Goal: Communication & Community: Participate in discussion

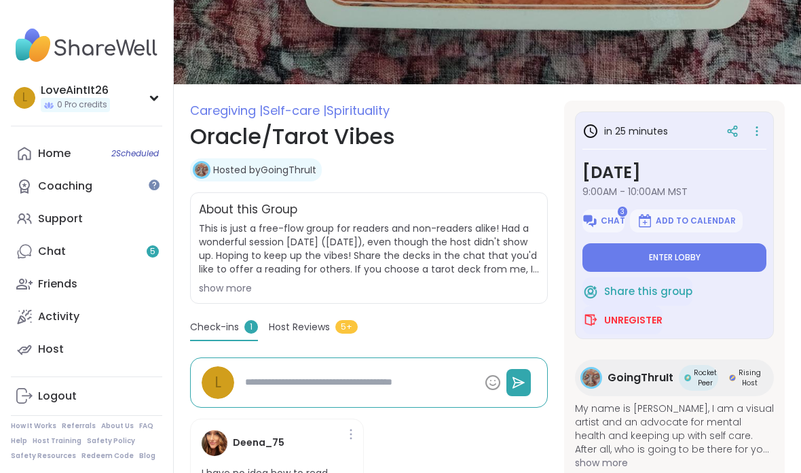
click at [698, 246] on button "Enter lobby" at bounding box center [675, 257] width 184 height 29
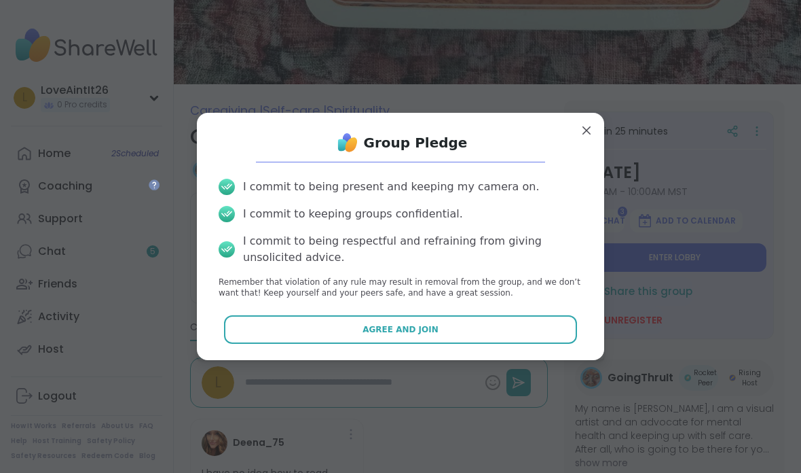
click at [532, 344] on button "Agree and Join" at bounding box center [401, 329] width 354 height 29
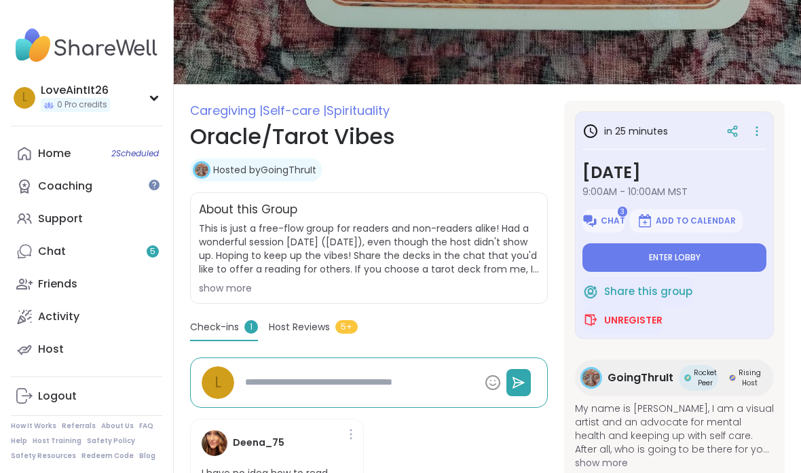
type textarea "*"
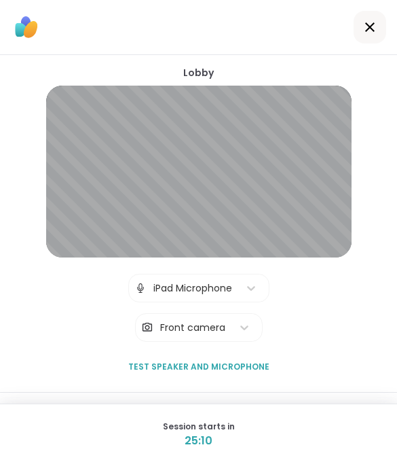
click at [384, 16] on div at bounding box center [370, 27] width 33 height 33
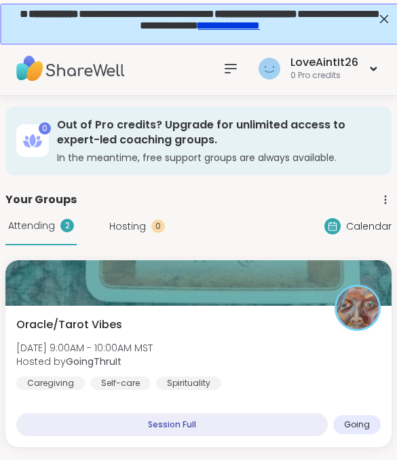
scroll to position [0, 3]
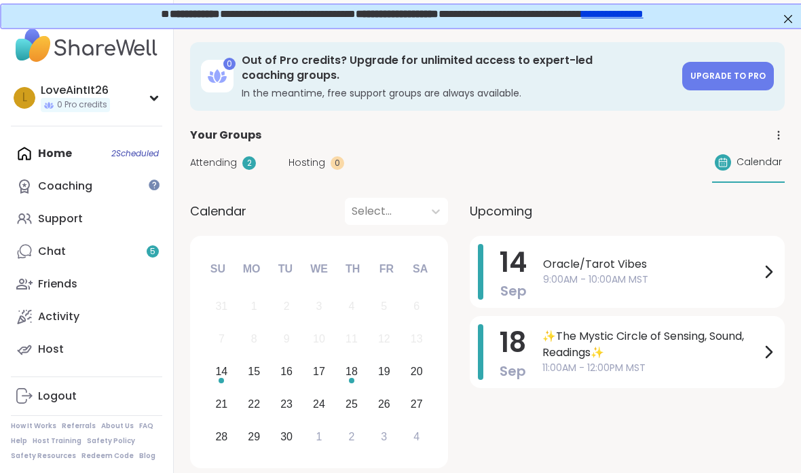
click at [678, 277] on span "9:00AM - 10:00AM MST" at bounding box center [651, 279] width 217 height 14
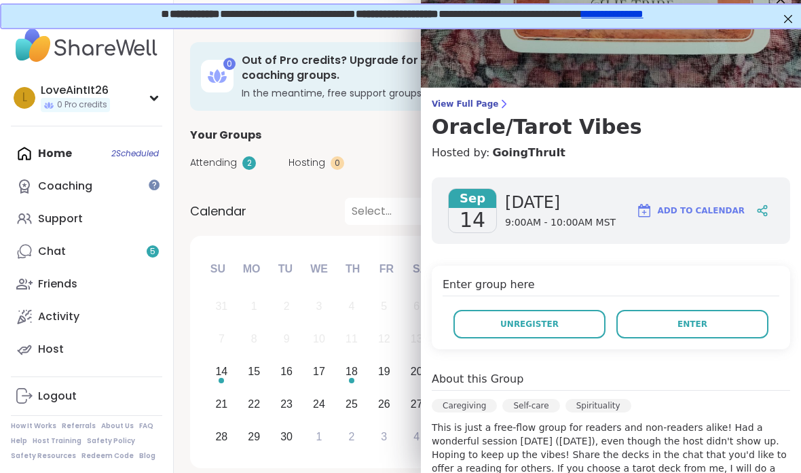
scroll to position [20, 0]
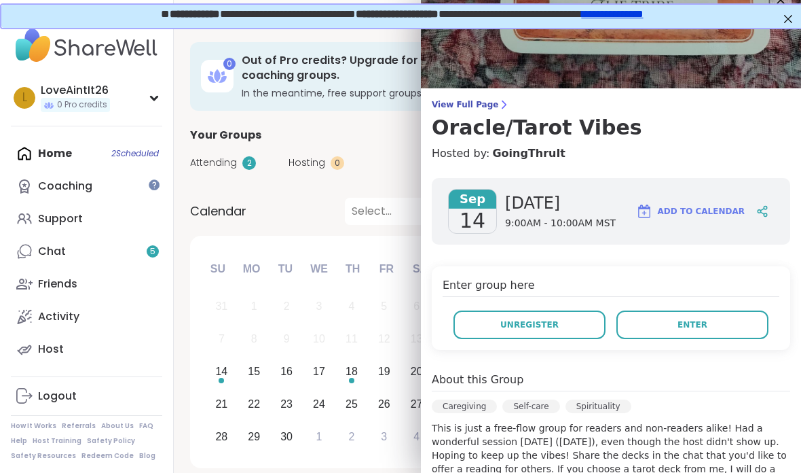
click at [676, 331] on button "Enter" at bounding box center [693, 324] width 152 height 29
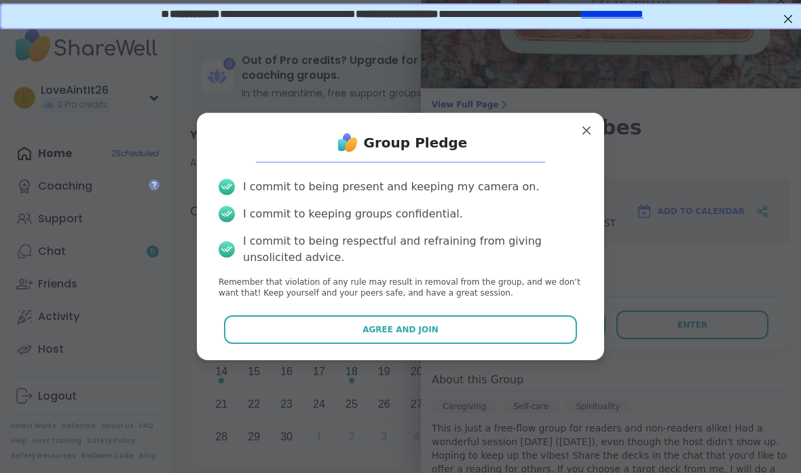
click at [511, 327] on button "Agree and Join" at bounding box center [401, 329] width 354 height 29
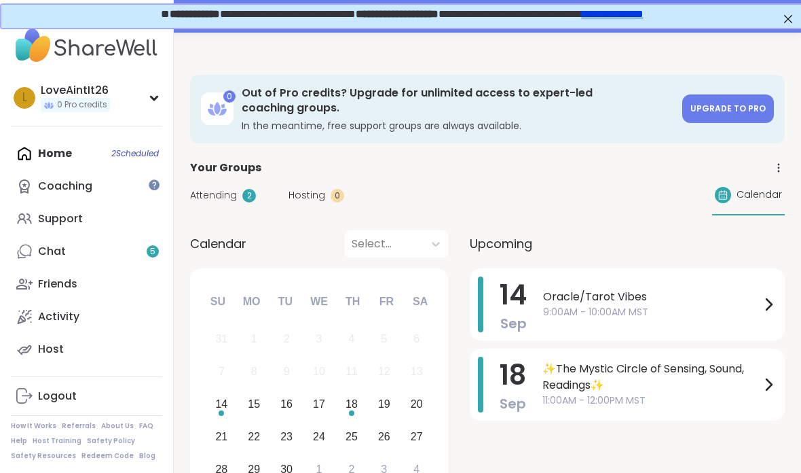
click at [655, 303] on span "Oracle/Tarot Vibes" at bounding box center [651, 297] width 217 height 16
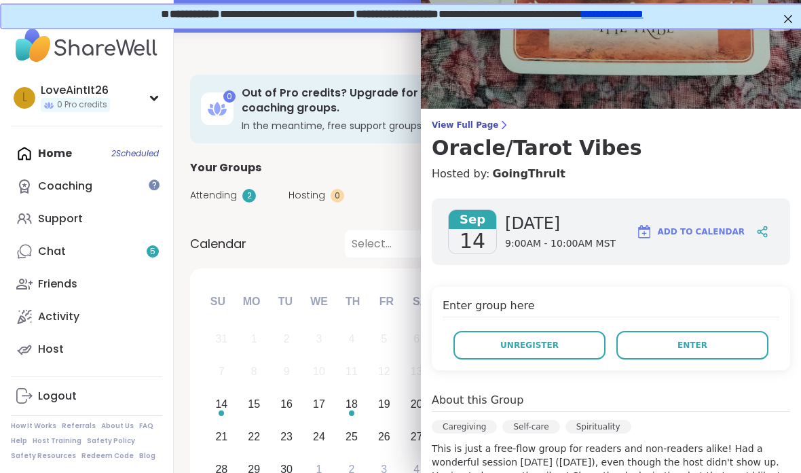
click at [690, 342] on span "Enter" at bounding box center [693, 345] width 30 height 12
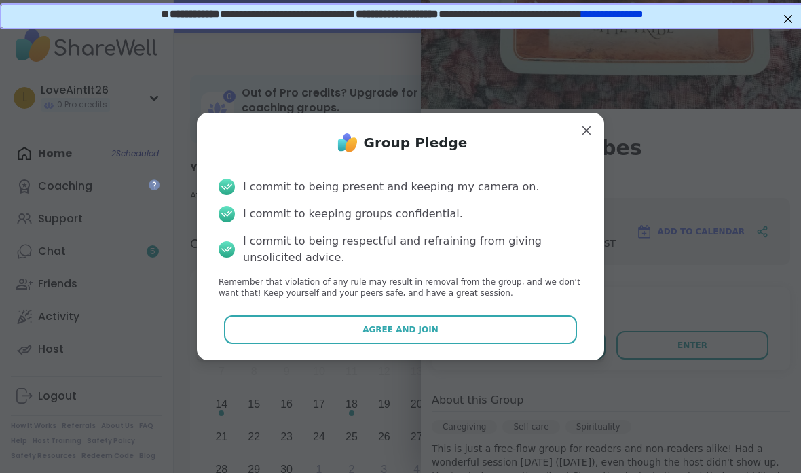
click at [511, 316] on button "Agree and Join" at bounding box center [401, 329] width 354 height 29
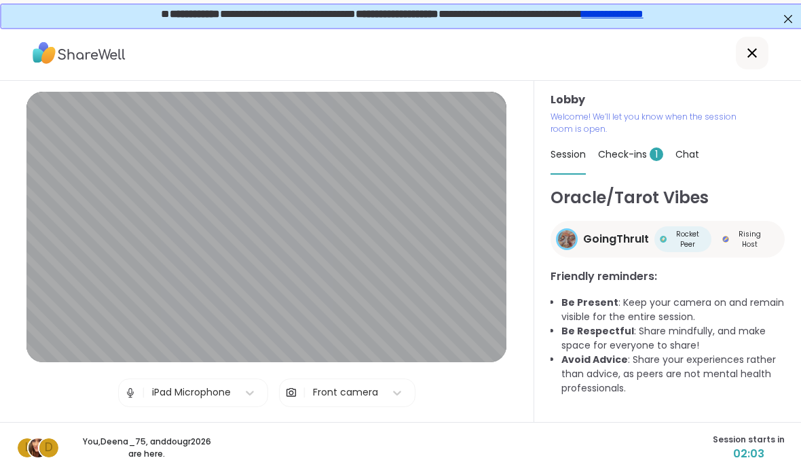
scroll to position [80, 0]
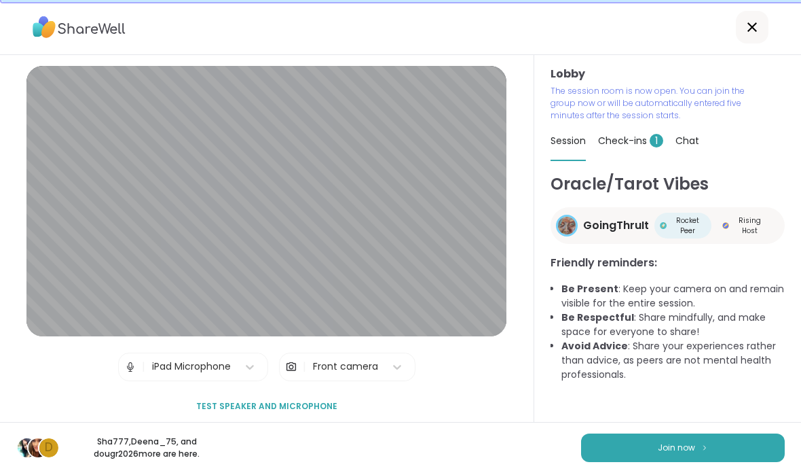
click at [691, 451] on span "Join now" at bounding box center [676, 447] width 37 height 12
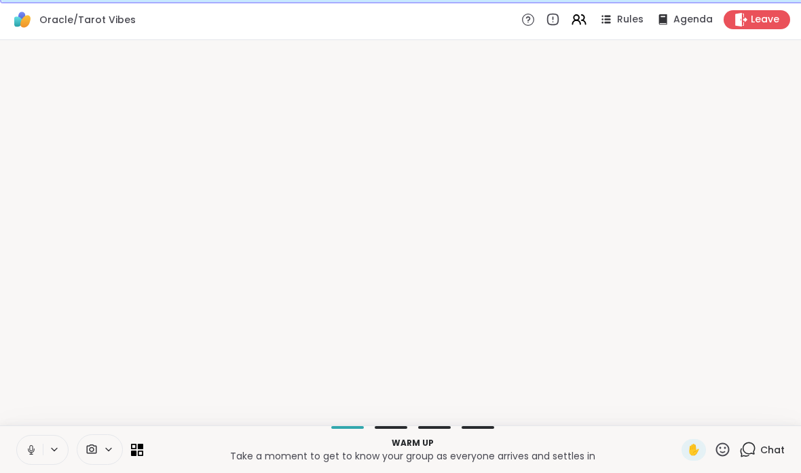
scroll to position [26, 0]
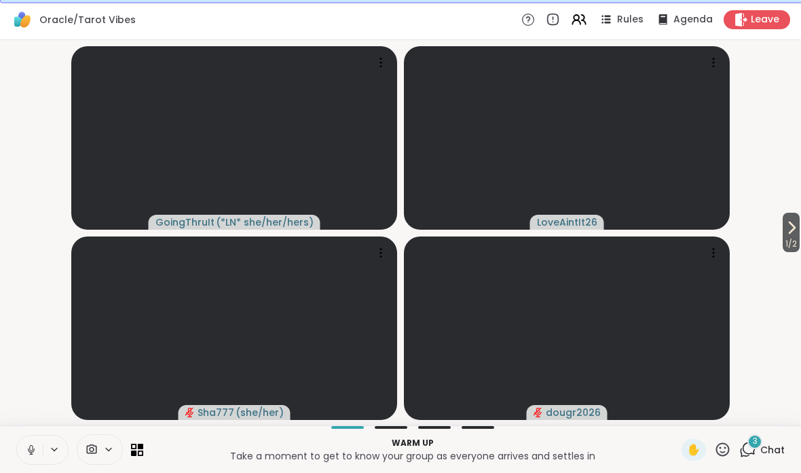
click at [799, 229] on button "1 / 2" at bounding box center [791, 232] width 17 height 39
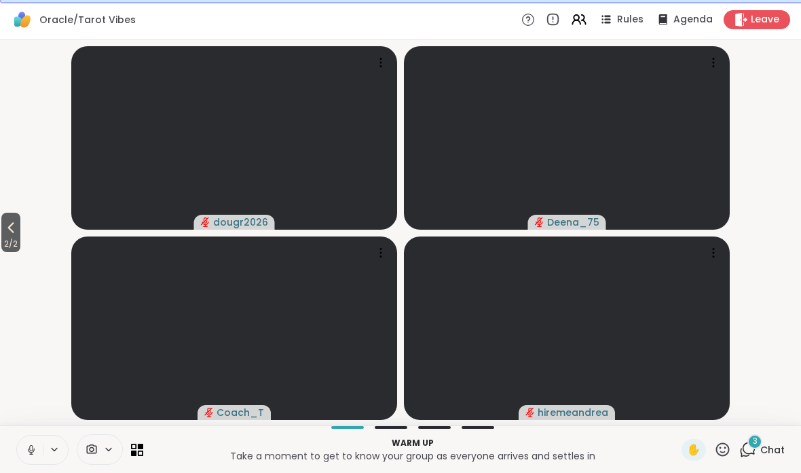
click at [26, 461] on button at bounding box center [30, 449] width 26 height 29
click at [1, 222] on button "2 / 2" at bounding box center [10, 232] width 19 height 39
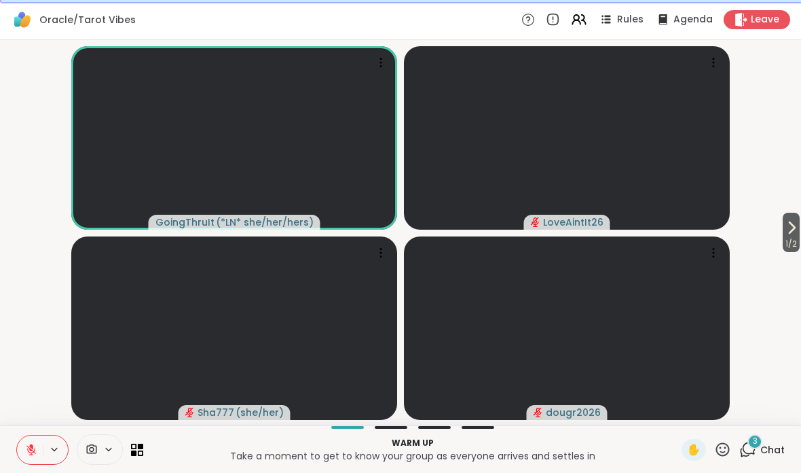
click at [35, 453] on icon at bounding box center [31, 449] width 12 height 12
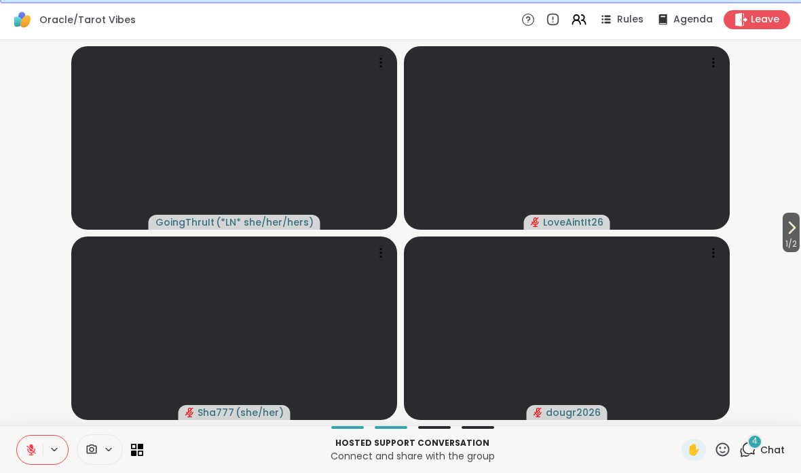
click at [784, 234] on icon at bounding box center [792, 227] width 16 height 16
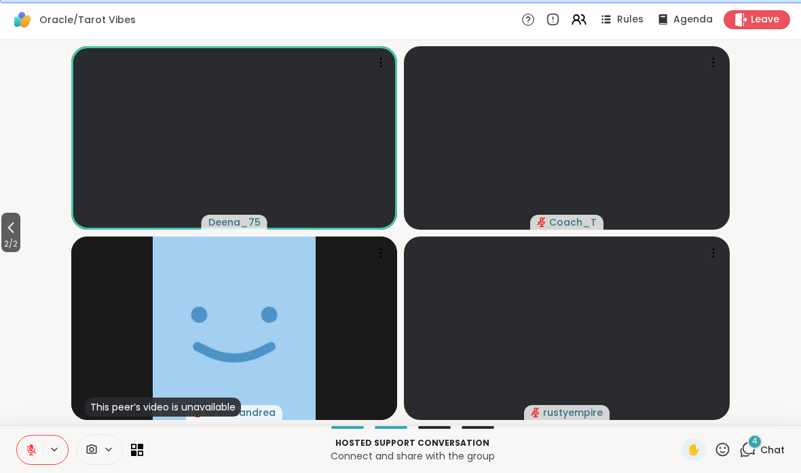
click at [3, 237] on span "2 / 2" at bounding box center [10, 244] width 19 height 16
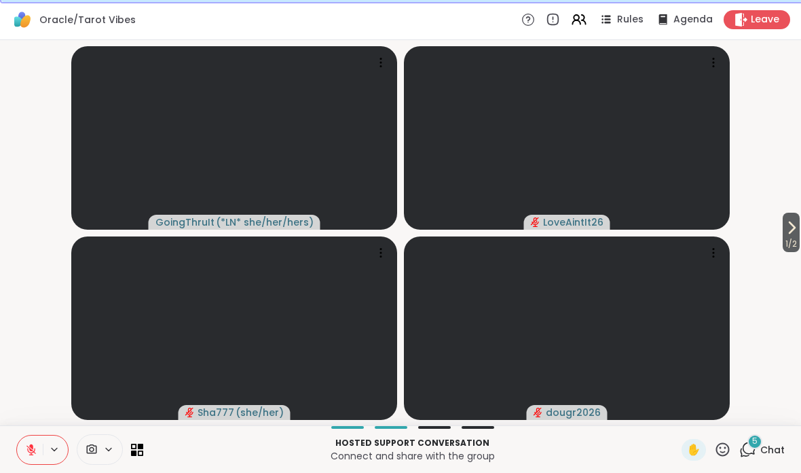
click at [793, 230] on icon at bounding box center [792, 227] width 16 height 16
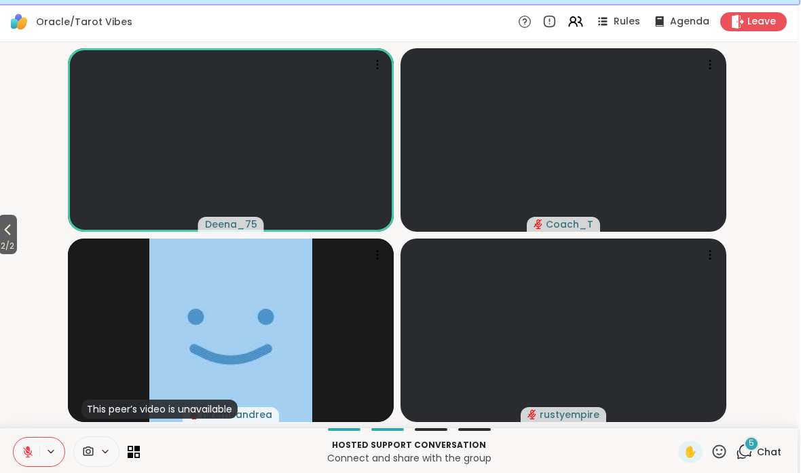
scroll to position [23, 3]
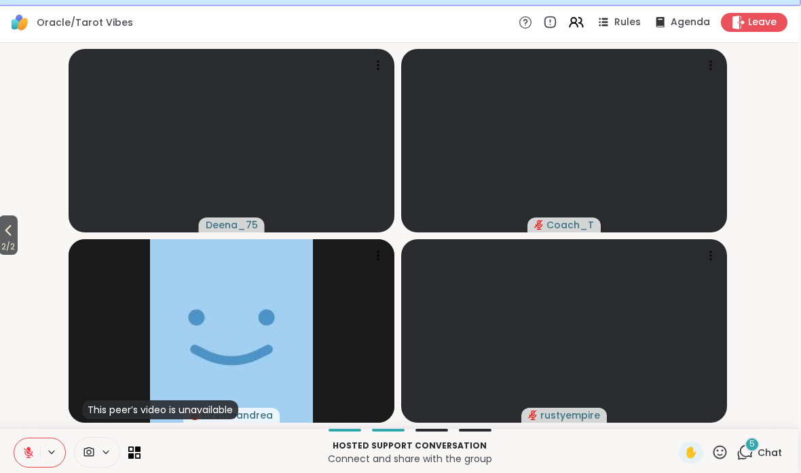
click at [2, 264] on div "2 / 2 Deena_75 Coach_T This peer’s video is unavailable hiremeandrea rustyempire" at bounding box center [397, 235] width 801 height 385
click at [9, 243] on span "2 / 2" at bounding box center [8, 246] width 19 height 16
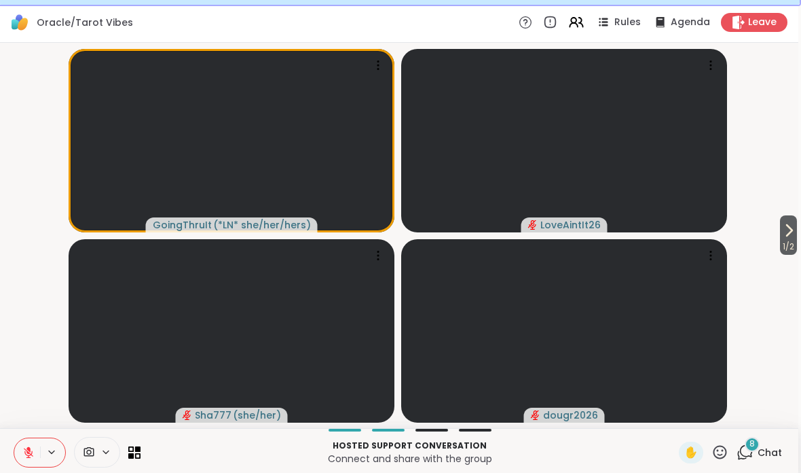
click at [762, 443] on div "8 Chat" at bounding box center [760, 452] width 46 height 22
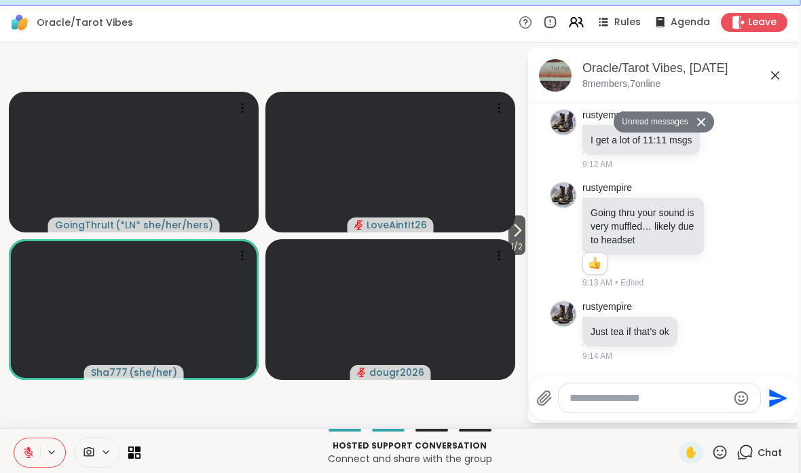
scroll to position [3028, 0]
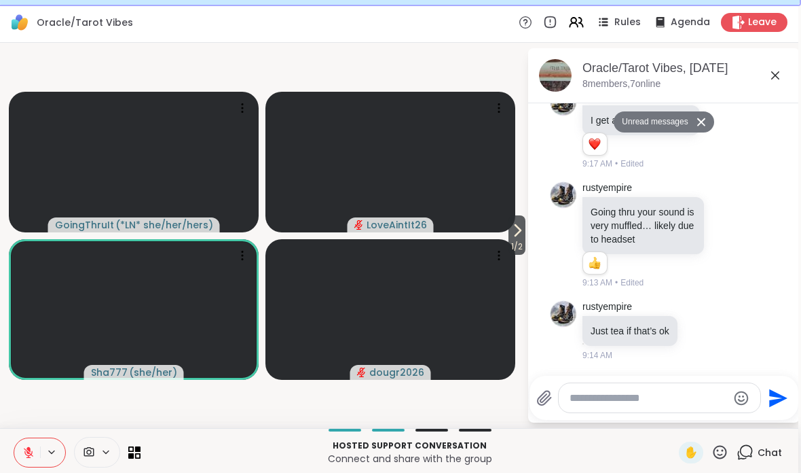
click at [706, 394] on textarea "Type your message" at bounding box center [649, 398] width 158 height 14
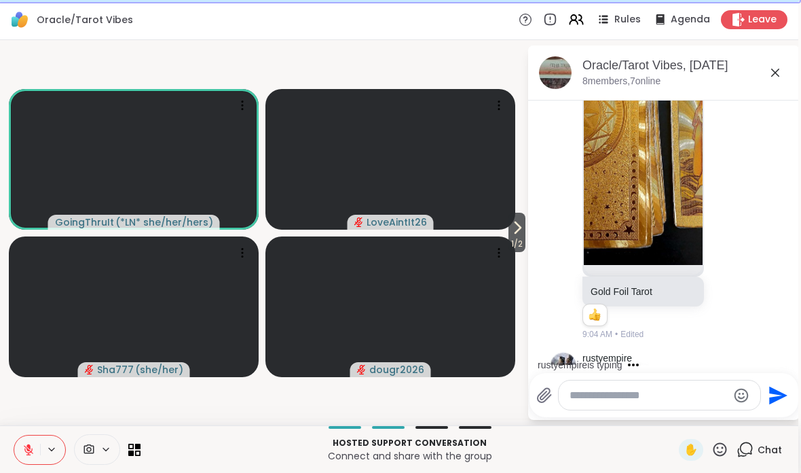
scroll to position [2577, 0]
click at [514, 234] on icon at bounding box center [517, 227] width 16 height 16
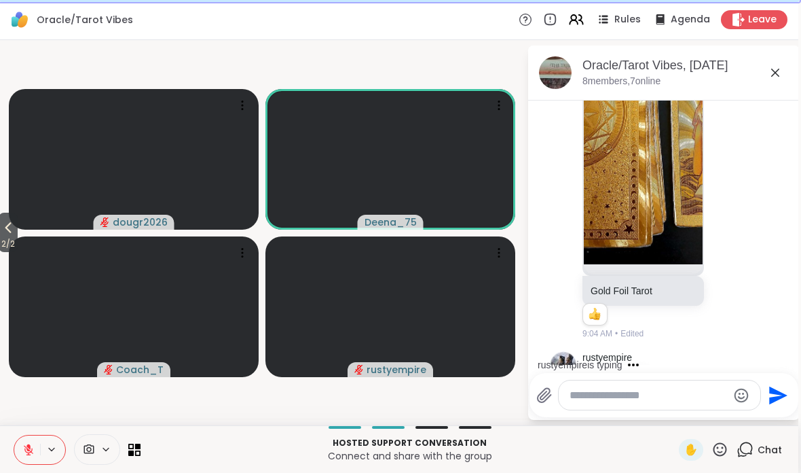
click at [1, 235] on button "2 / 2" at bounding box center [8, 232] width 19 height 39
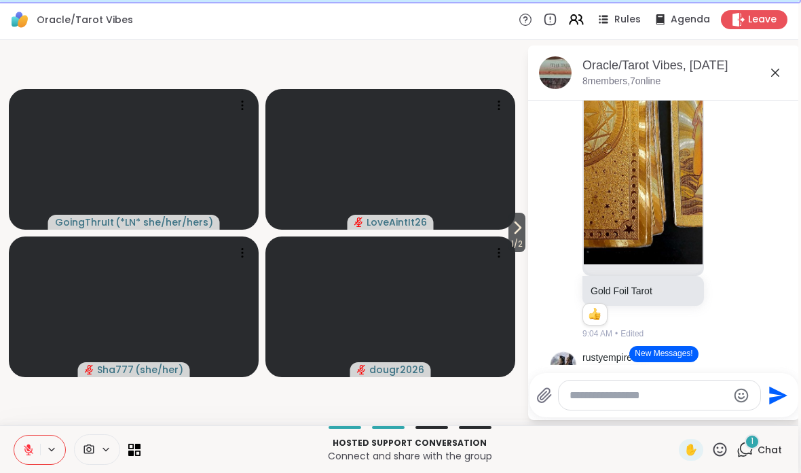
click at [519, 238] on span "1 / 2" at bounding box center [517, 244] width 17 height 16
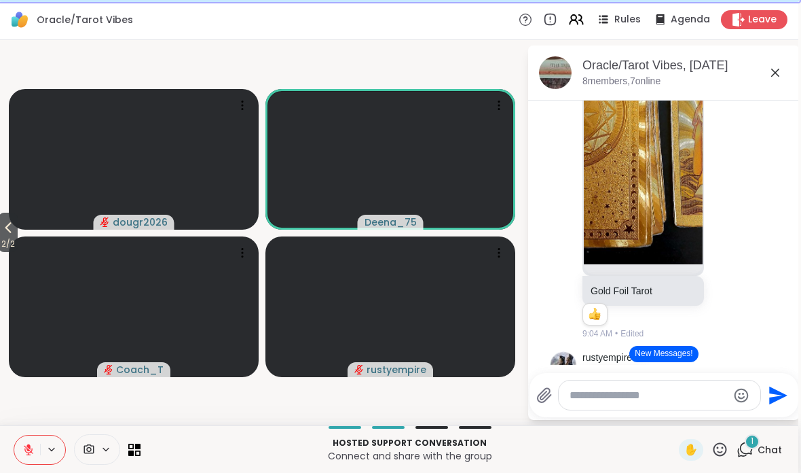
click at [5, 247] on span "2 / 2" at bounding box center [8, 244] width 19 height 16
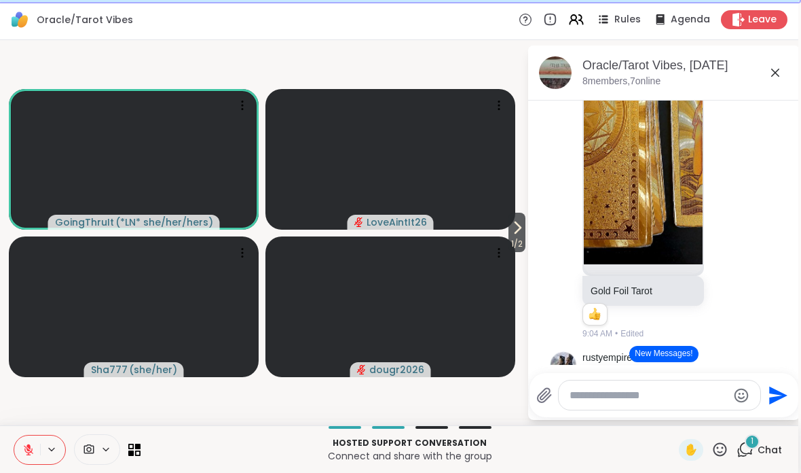
click at [692, 448] on span "✋" at bounding box center [692, 449] width 14 height 16
click at [693, 448] on span "✋" at bounding box center [692, 449] width 14 height 16
click at [691, 446] on span "✋" at bounding box center [692, 449] width 14 height 16
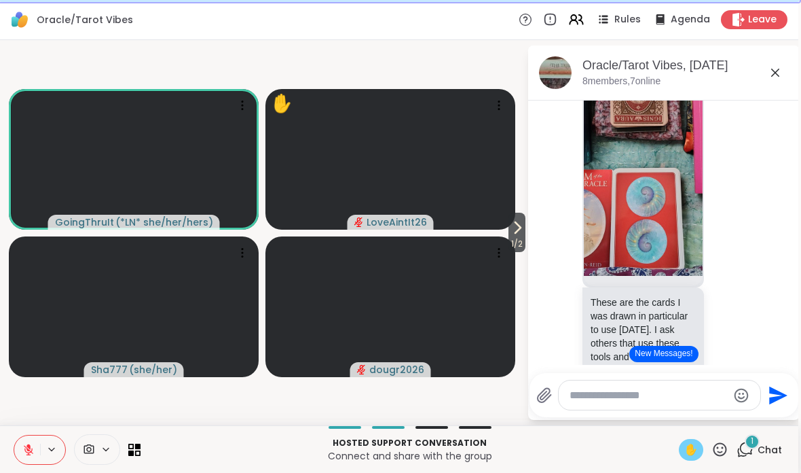
scroll to position [1710, 0]
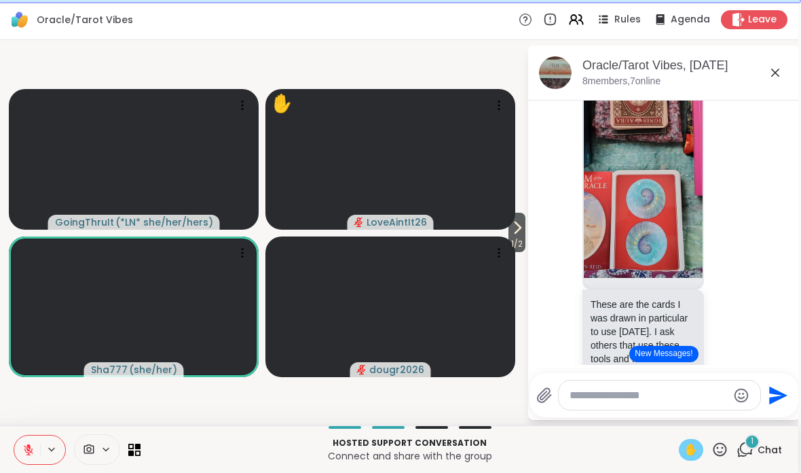
click at [675, 272] on img at bounding box center [643, 155] width 119 height 243
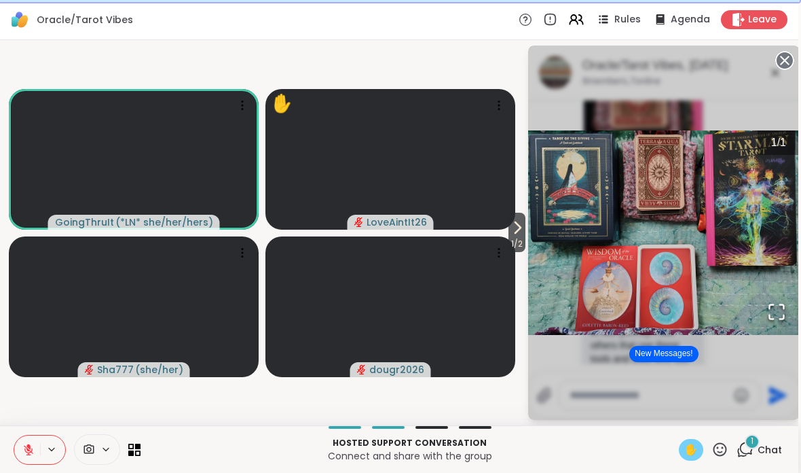
click at [24, 448] on icon at bounding box center [28, 449] width 12 height 12
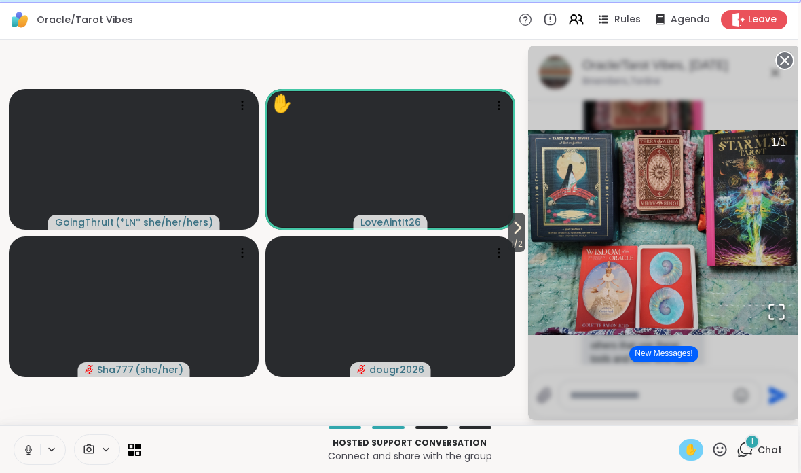
click at [689, 453] on span "✋" at bounding box center [692, 449] width 14 height 16
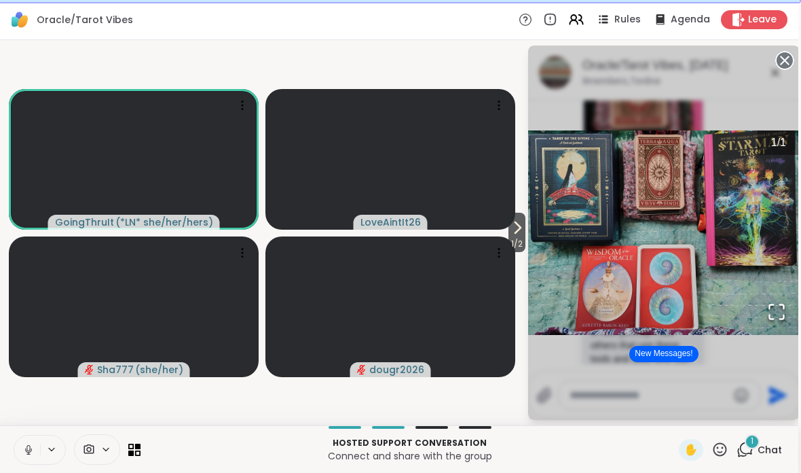
click at [26, 451] on icon at bounding box center [28, 449] width 12 height 12
click at [29, 452] on icon at bounding box center [28, 449] width 12 height 12
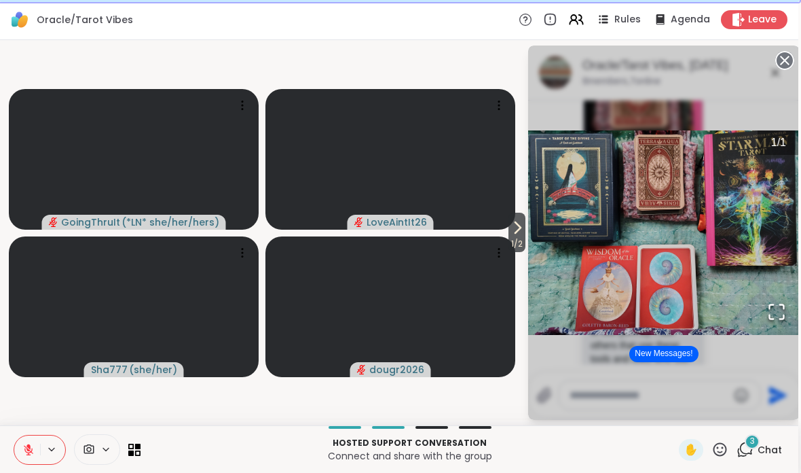
click at [781, 62] on circle at bounding box center [785, 60] width 16 height 16
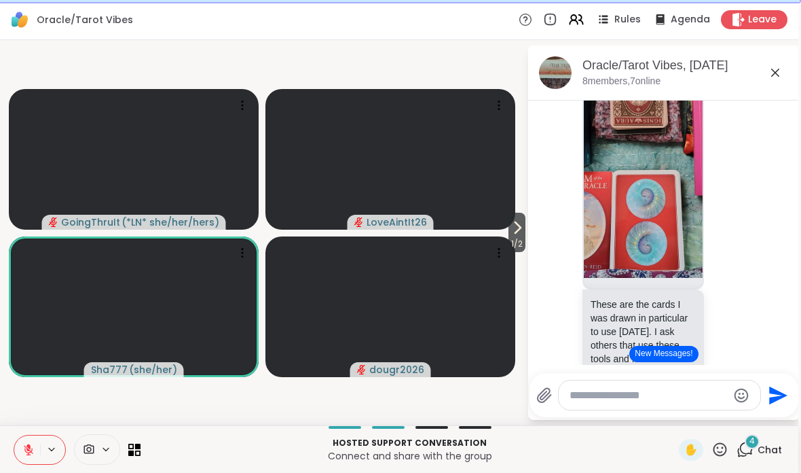
click at [521, 225] on icon at bounding box center [517, 227] width 16 height 16
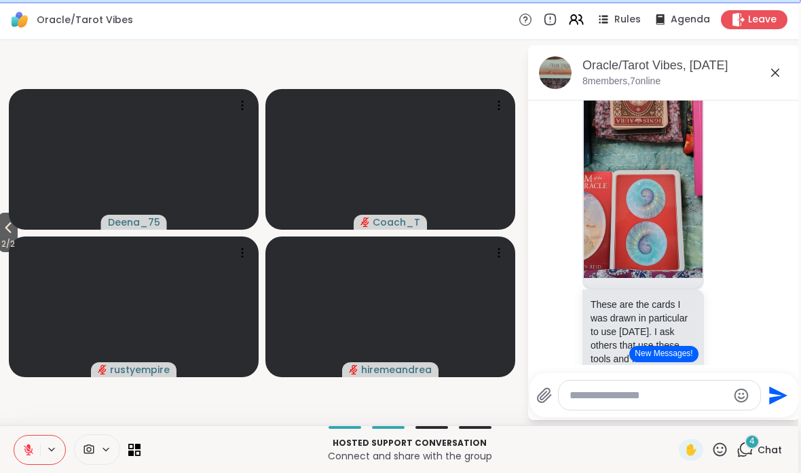
click at [1, 234] on button "2 / 2" at bounding box center [8, 232] width 19 height 39
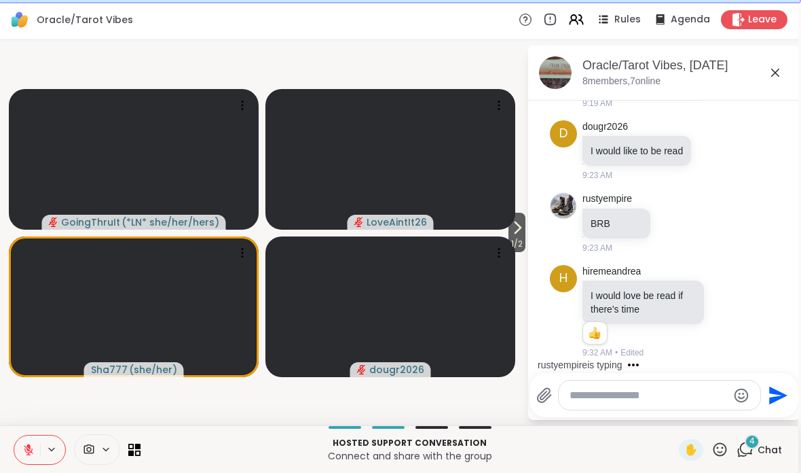
scroll to position [3421, 0]
click at [612, 389] on textarea "Type your message" at bounding box center [649, 395] width 158 height 14
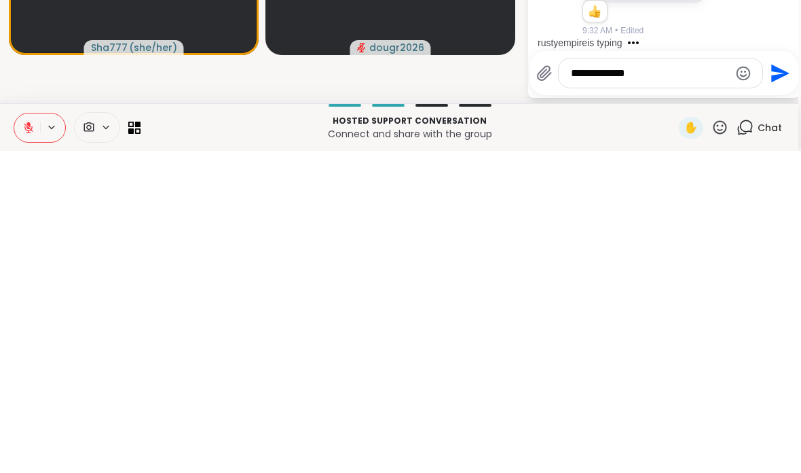
type textarea "**********"
click at [772, 386] on icon "Send" at bounding box center [781, 395] width 18 height 18
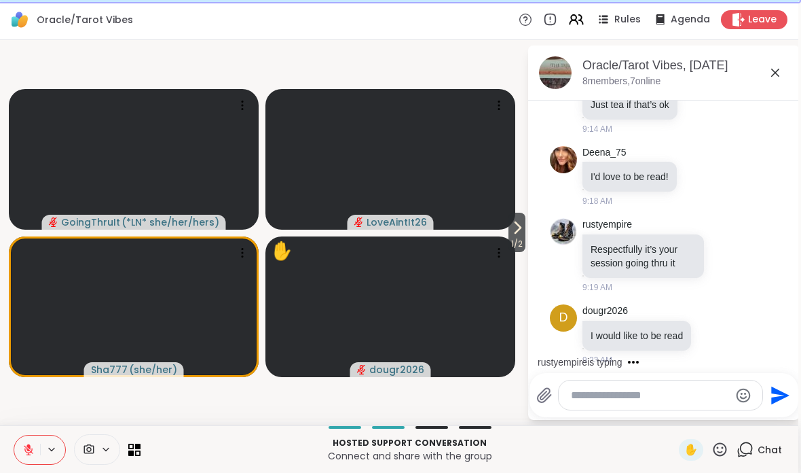
scroll to position [3, 0]
click at [713, 451] on icon at bounding box center [720, 449] width 17 height 17
click at [674, 414] on span "❤️" at bounding box center [681, 413] width 14 height 16
click at [718, 451] on icon at bounding box center [720, 449] width 17 height 17
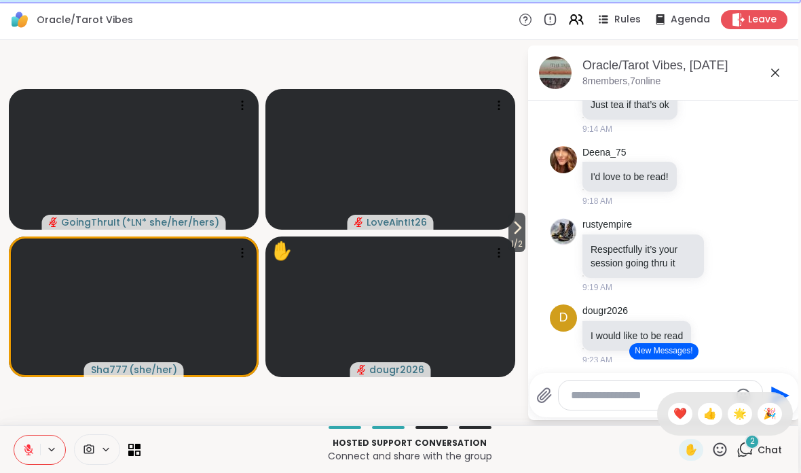
click at [674, 412] on span "❤️" at bounding box center [681, 413] width 14 height 16
click at [509, 235] on button "1 / 2" at bounding box center [517, 232] width 17 height 39
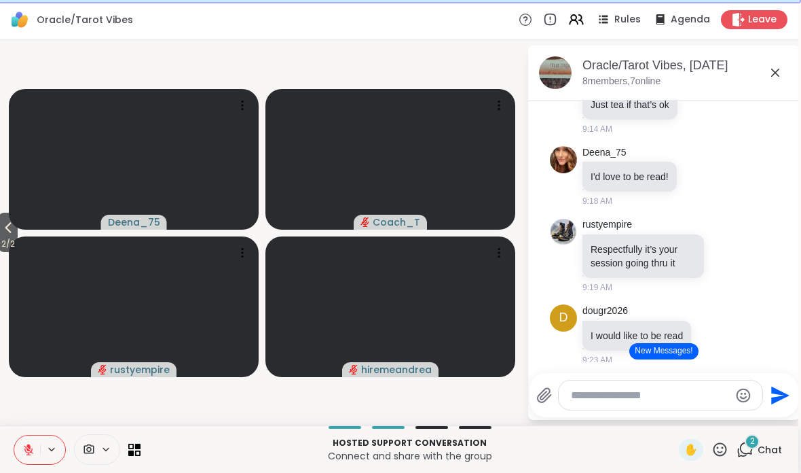
click at [7, 239] on span "2 / 2" at bounding box center [8, 244] width 19 height 16
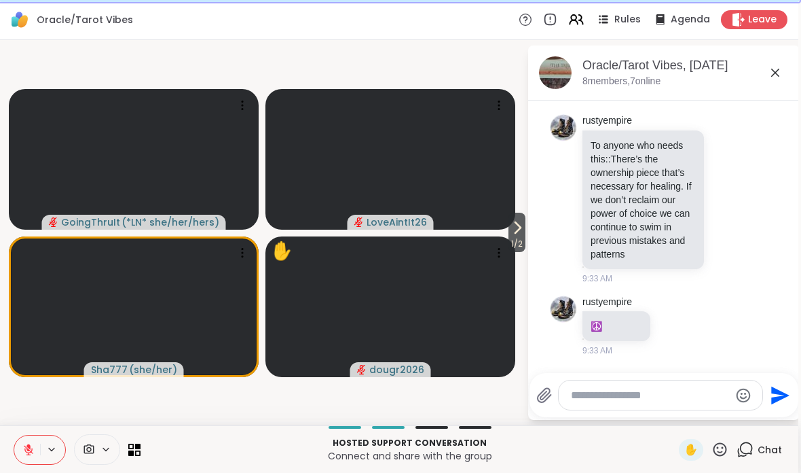
scroll to position [3746, 0]
click at [518, 232] on icon at bounding box center [517, 227] width 16 height 16
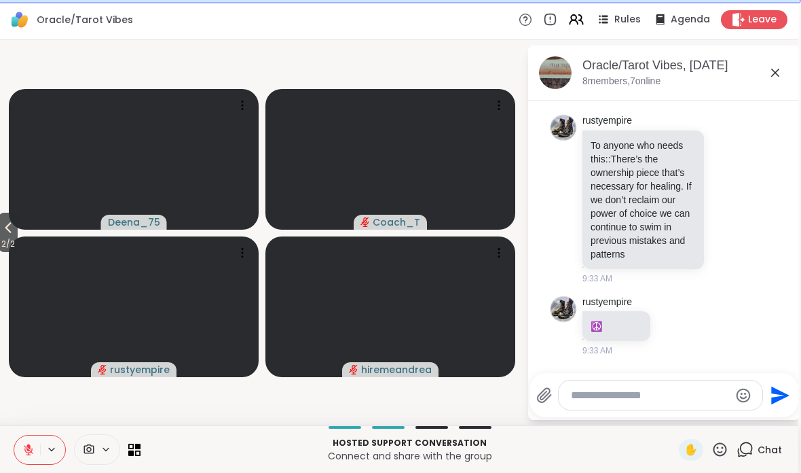
click at [14, 231] on icon at bounding box center [8, 227] width 16 height 16
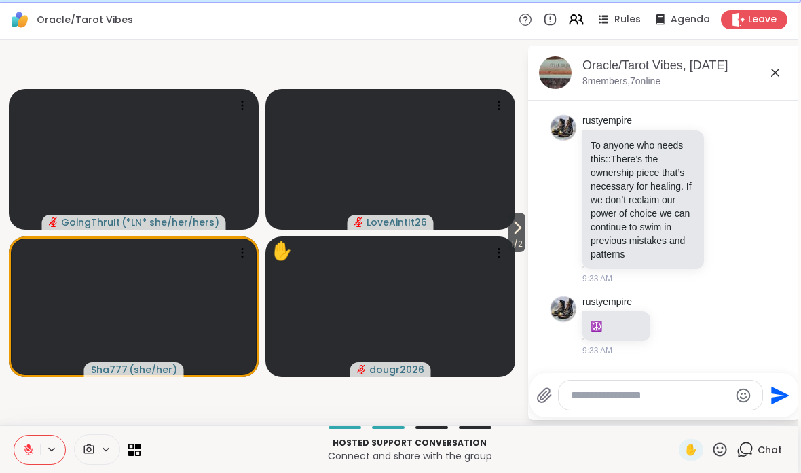
click at [731, 200] on icon at bounding box center [728, 199] width 12 height 14
click at [617, 173] on div "Select Reaction: Heart" at bounding box center [620, 176] width 12 height 12
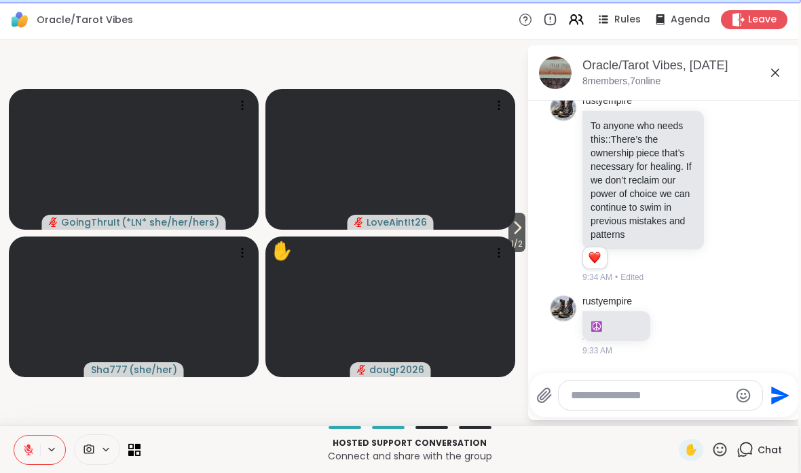
scroll to position [3763, 0]
click at [523, 236] on icon at bounding box center [517, 227] width 16 height 16
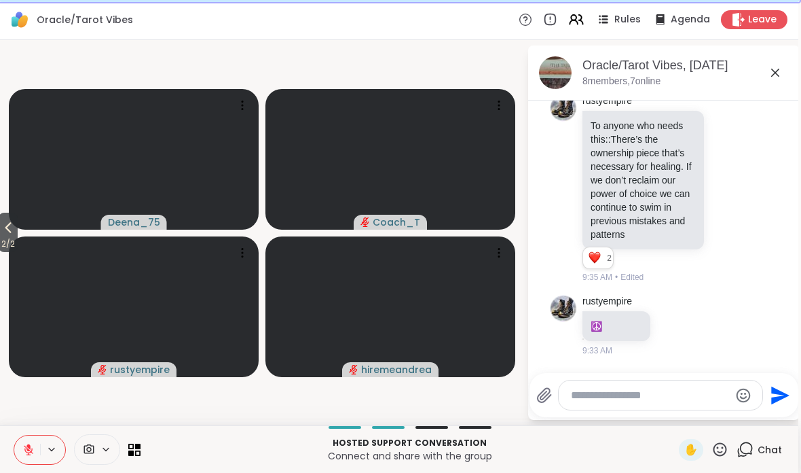
click at [14, 223] on icon at bounding box center [8, 227] width 16 height 16
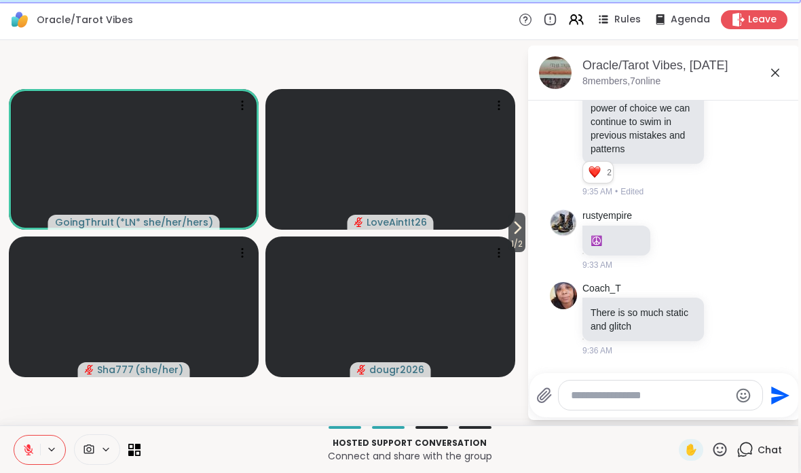
scroll to position [3850, 0]
click at [720, 446] on icon at bounding box center [720, 449] width 17 height 17
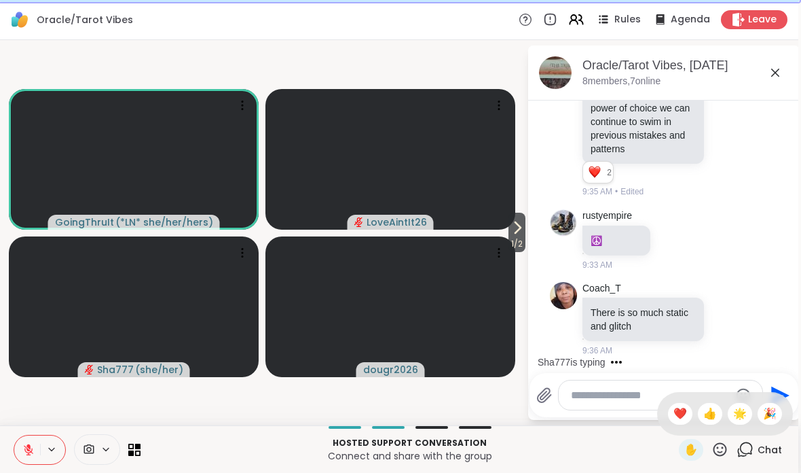
click at [718, 453] on icon at bounding box center [720, 449] width 17 height 17
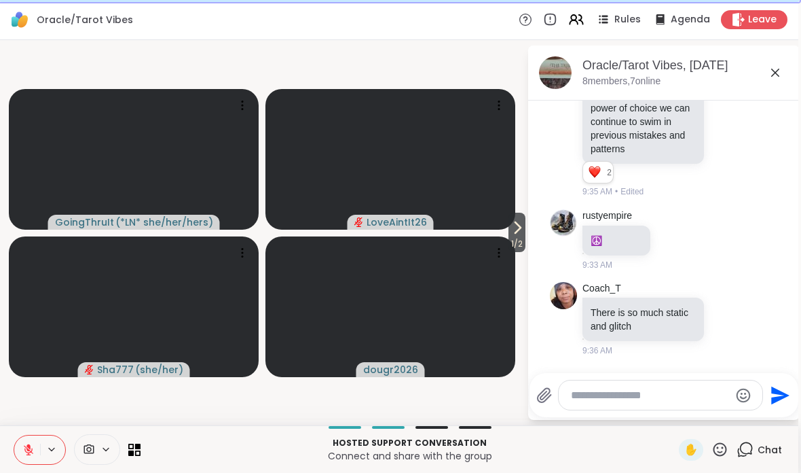
scroll to position [3788, 0]
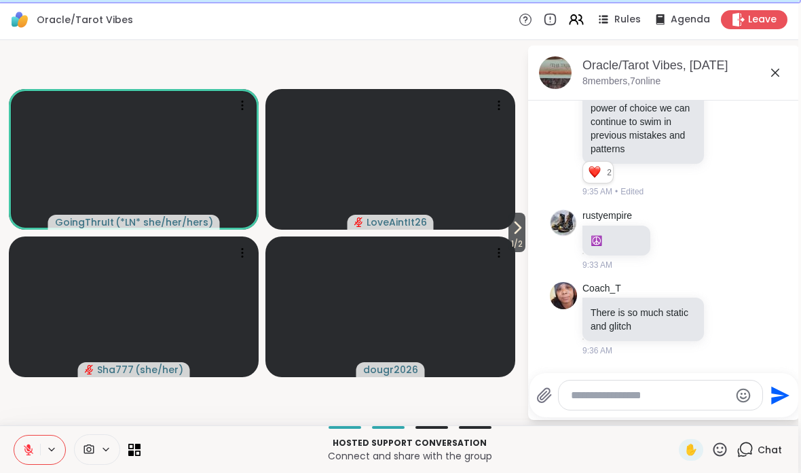
click at [681, 90] on div "Oracle/Tarot Vibes, Sep 14 8 members, 7 online" at bounding box center [664, 73] width 272 height 55
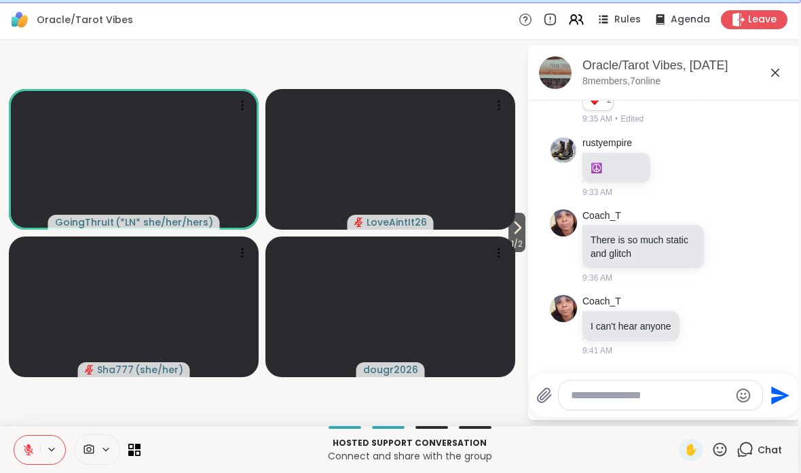
click at [615, 388] on textarea "Type your message" at bounding box center [650, 395] width 158 height 14
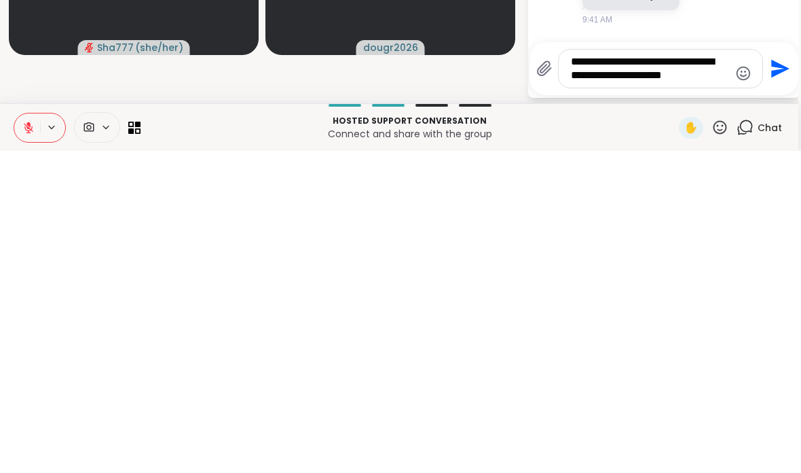
type textarea "**********"
click at [778, 382] on icon "Send" at bounding box center [781, 391] width 18 height 18
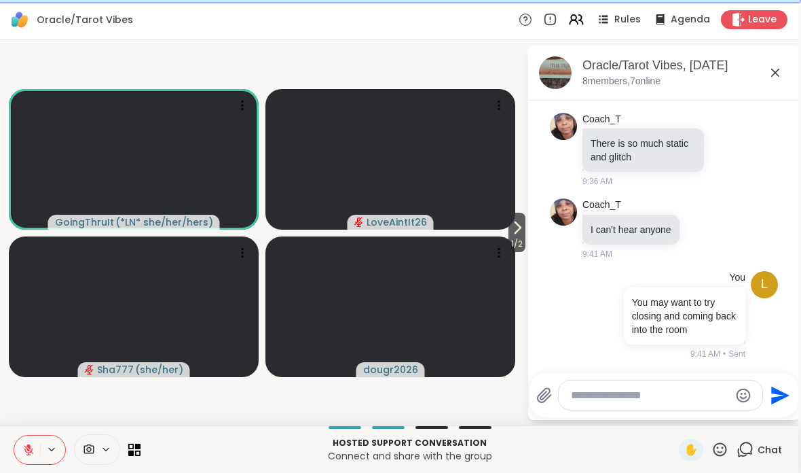
scroll to position [4021, 0]
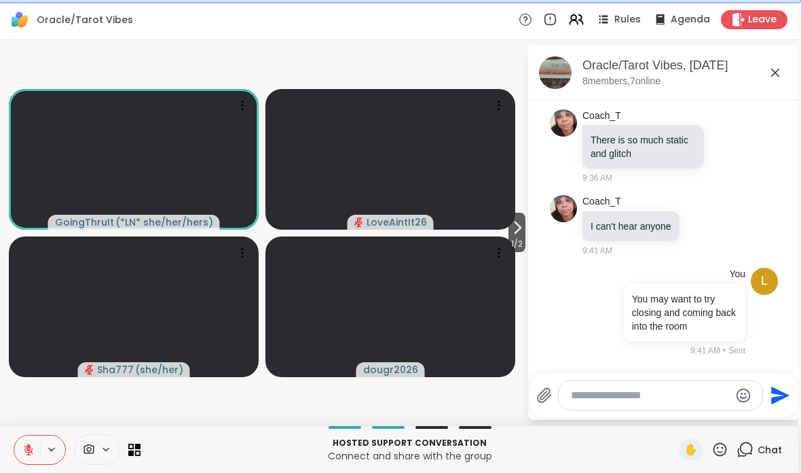
click at [647, 393] on textarea "Type your message" at bounding box center [650, 395] width 158 height 14
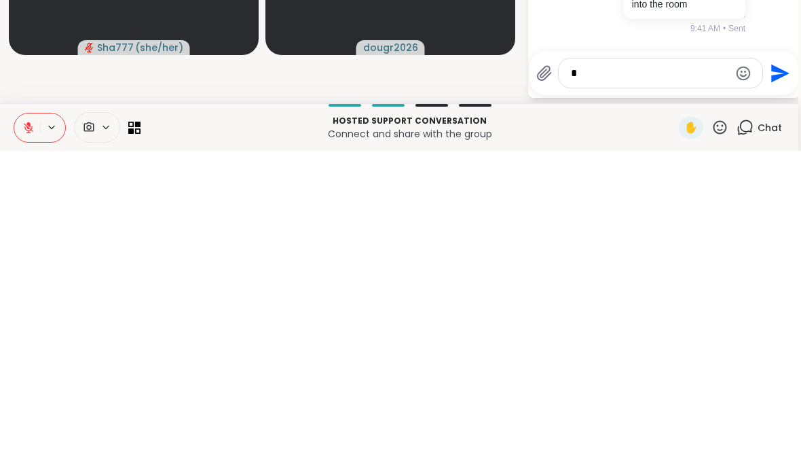
type textarea "*"
click at [776, 386] on icon "Send" at bounding box center [781, 395] width 18 height 18
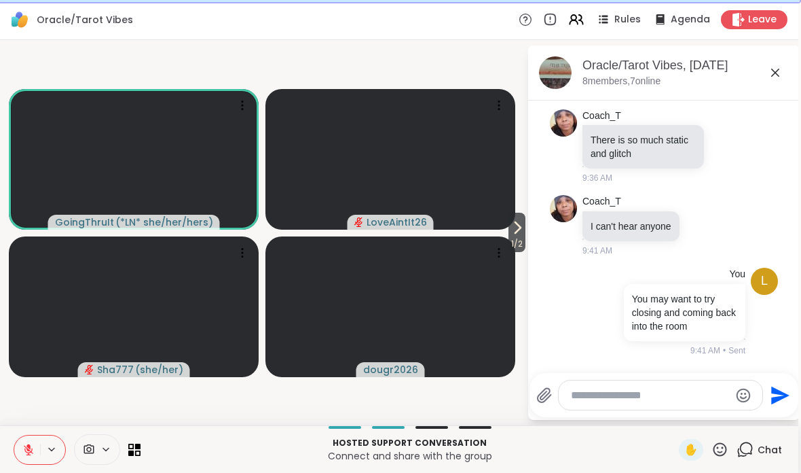
scroll to position [4093, 0]
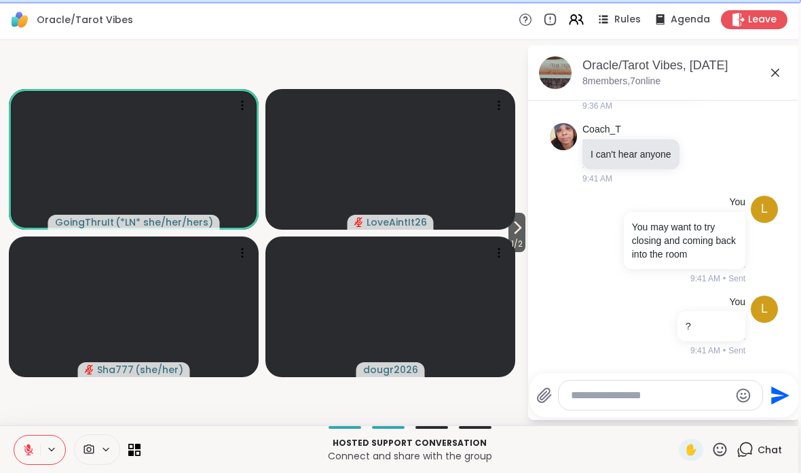
click at [623, 391] on textarea "Type your message" at bounding box center [650, 395] width 158 height 14
click at [721, 457] on icon at bounding box center [720, 449] width 17 height 17
click at [674, 414] on span "❤️" at bounding box center [681, 413] width 14 height 16
click at [149, 444] on p "Hosted support conversation" at bounding box center [410, 443] width 522 height 12
click at [137, 447] on icon at bounding box center [137, 445] width 5 height 5
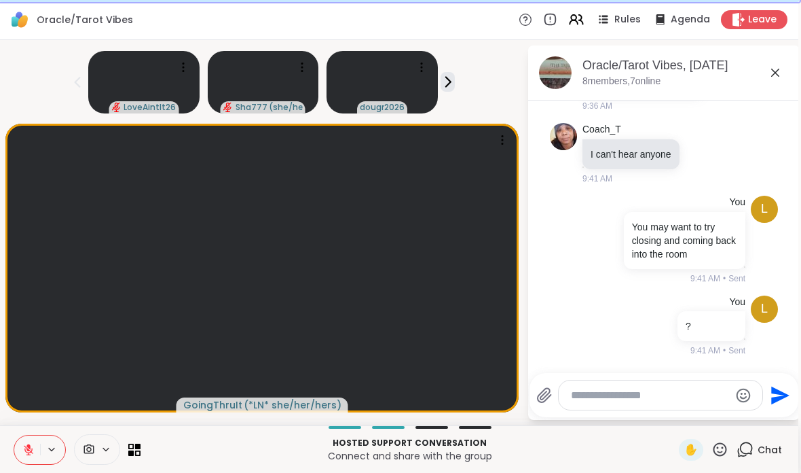
click at [702, 392] on textarea "Type your message" at bounding box center [650, 395] width 158 height 14
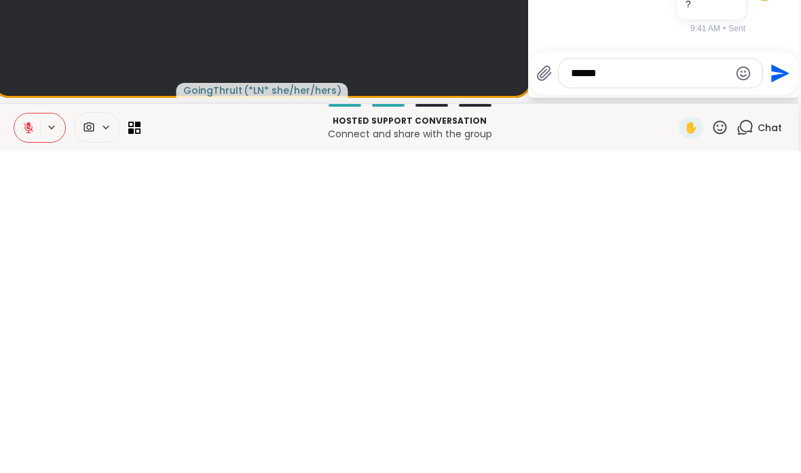
type textarea "*"
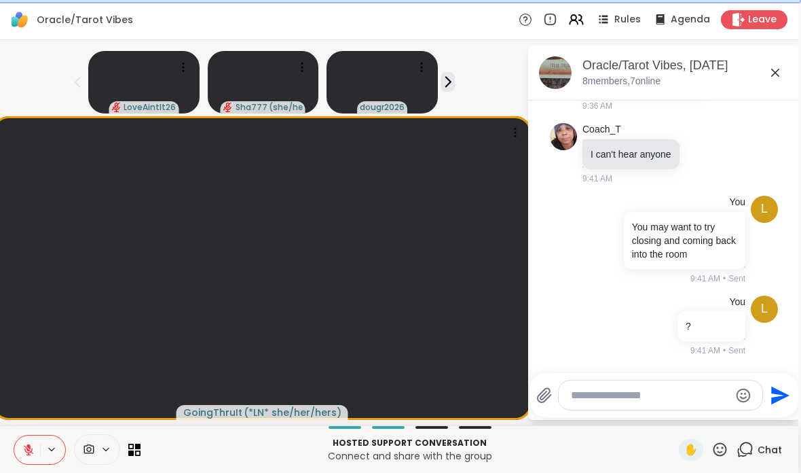
click at [745, 21] on icon at bounding box center [739, 20] width 14 height 14
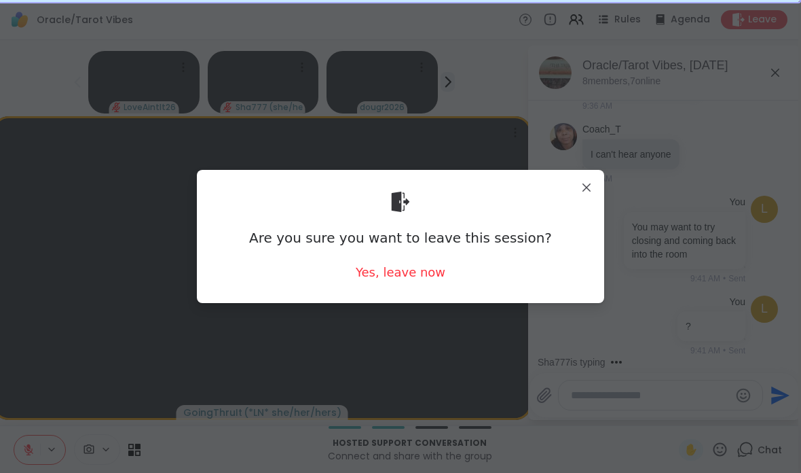
click at [431, 267] on div "Yes, leave now" at bounding box center [401, 272] width 90 height 17
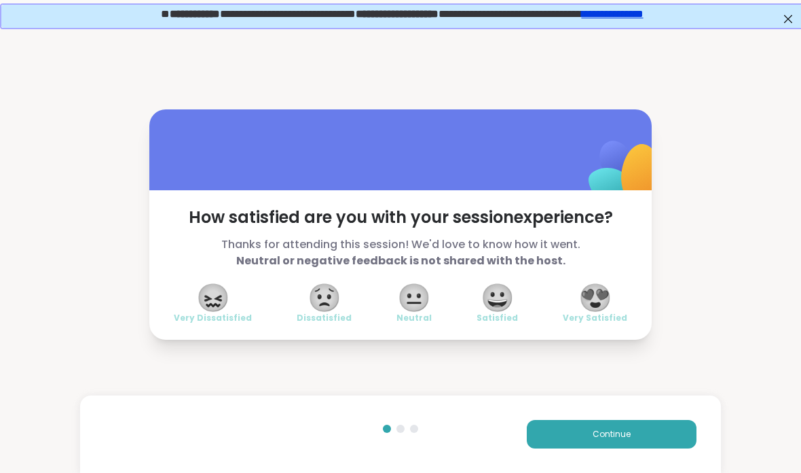
scroll to position [26, 0]
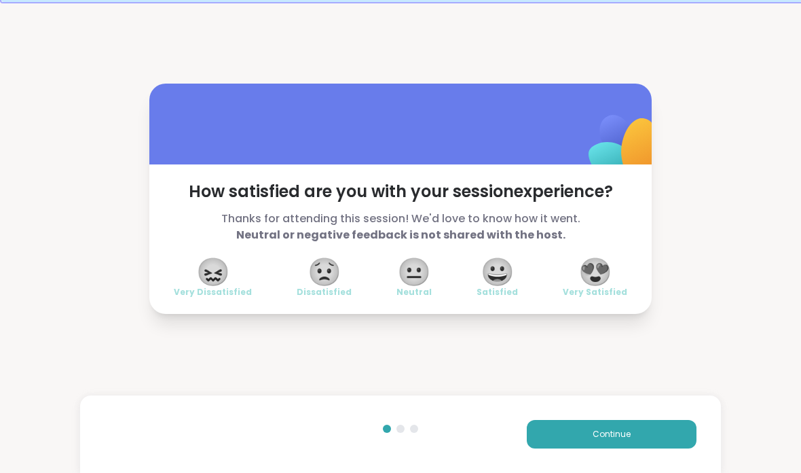
click at [626, 289] on span "Very Satisfied" at bounding box center [595, 292] width 65 height 11
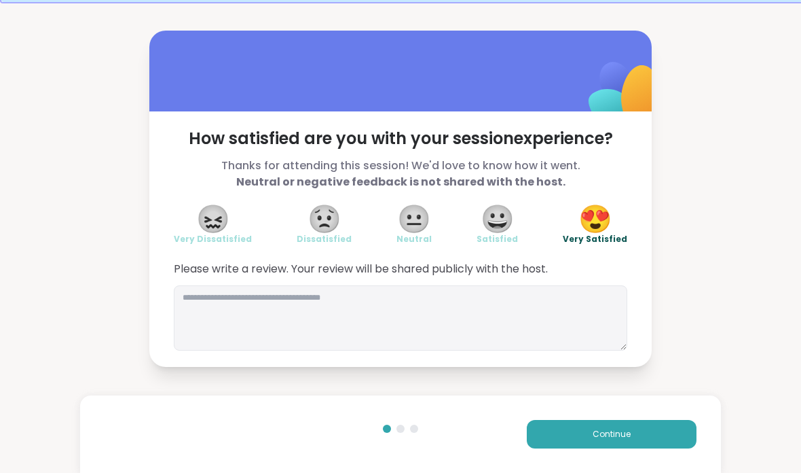
click at [631, 422] on button "Continue" at bounding box center [612, 434] width 170 height 29
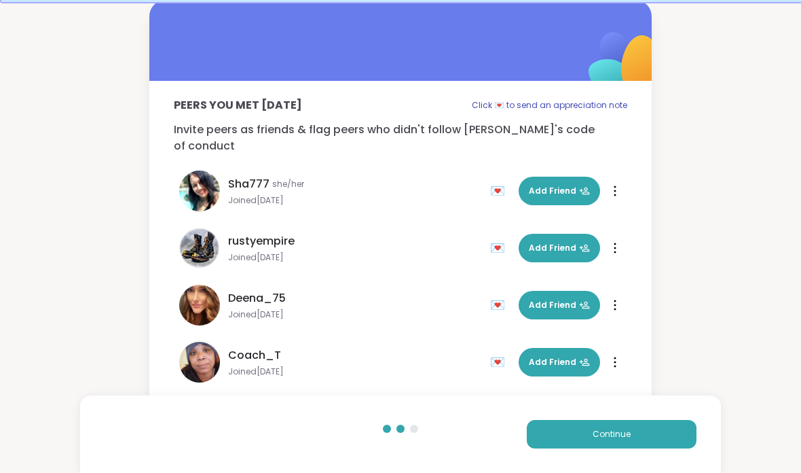
click at [623, 441] on button "Continue" at bounding box center [612, 434] width 170 height 29
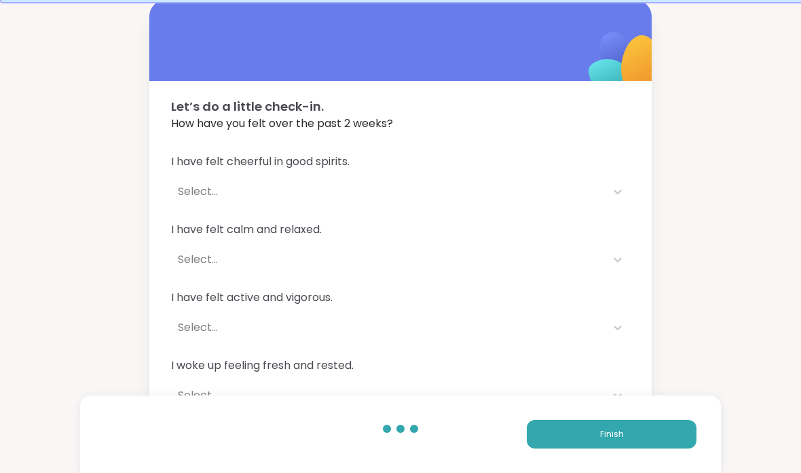
scroll to position [0, 0]
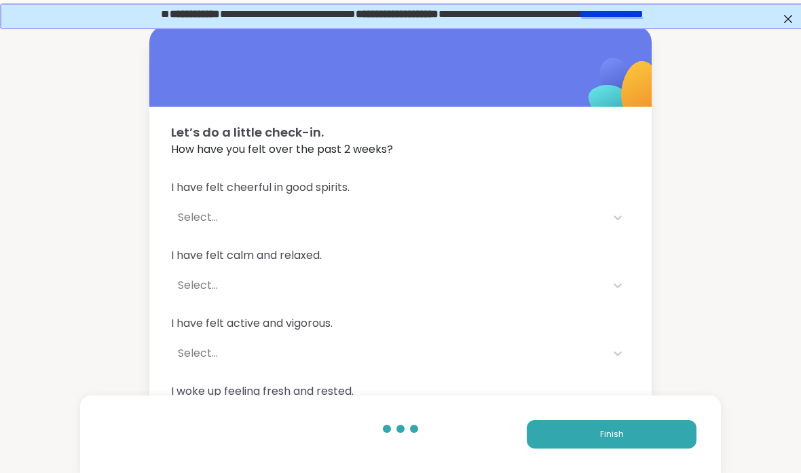
click at [636, 445] on button "Finish" at bounding box center [612, 434] width 170 height 29
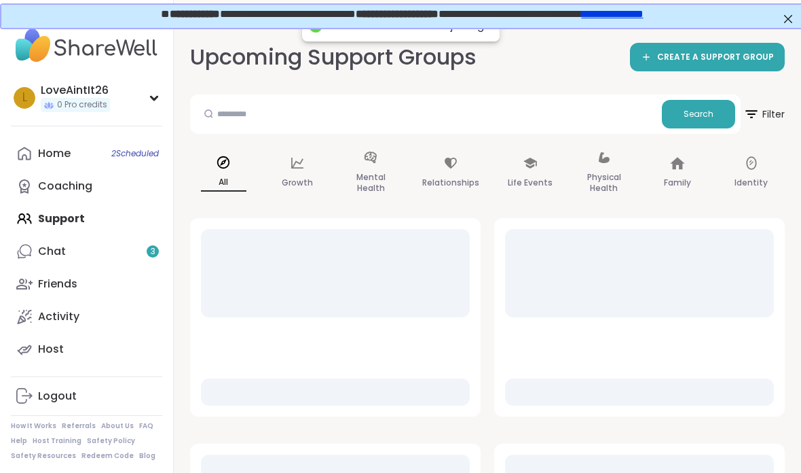
click at [88, 258] on link "Chat 3" at bounding box center [86, 251] width 151 height 33
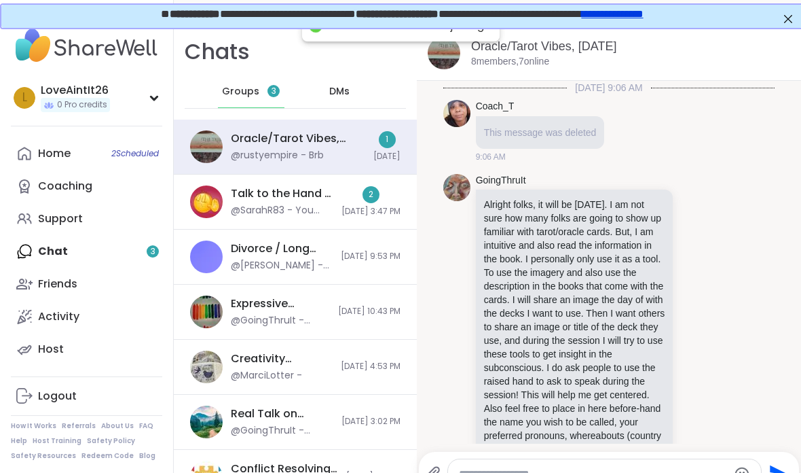
scroll to position [3270, 0]
